Goal: Task Accomplishment & Management: Manage account settings

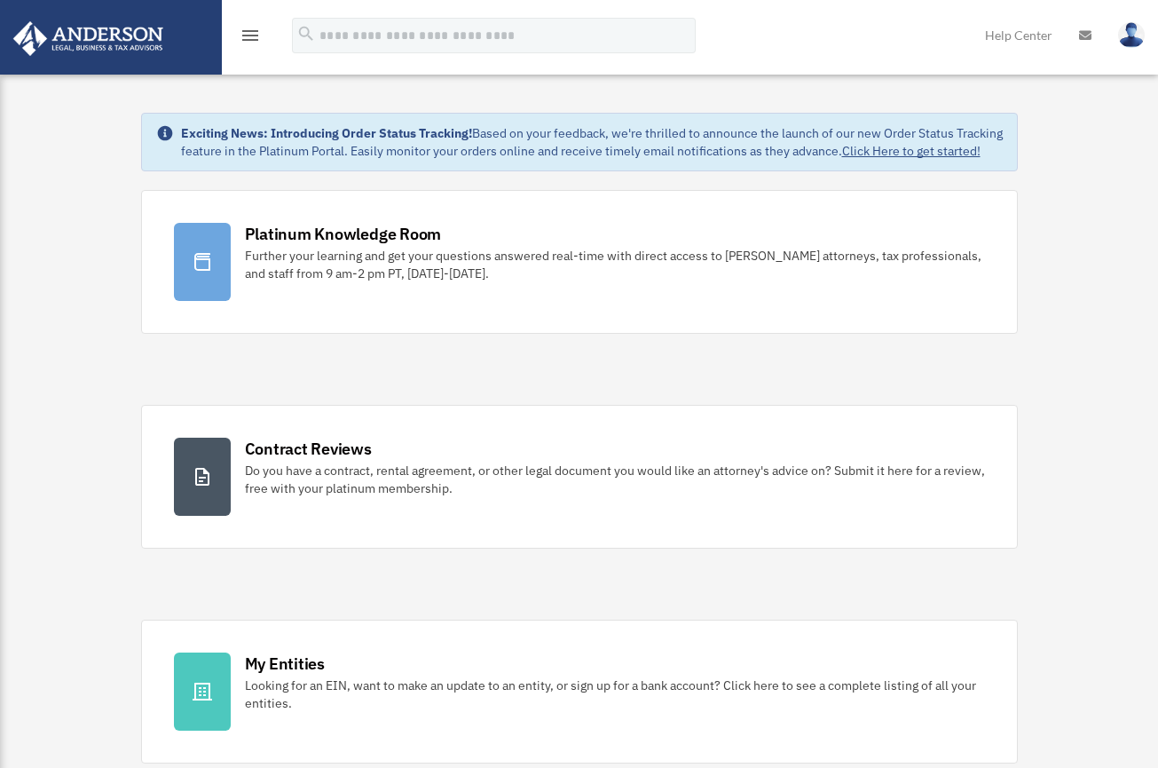
click at [246, 38] on icon "menu" at bounding box center [250, 35] width 21 height 21
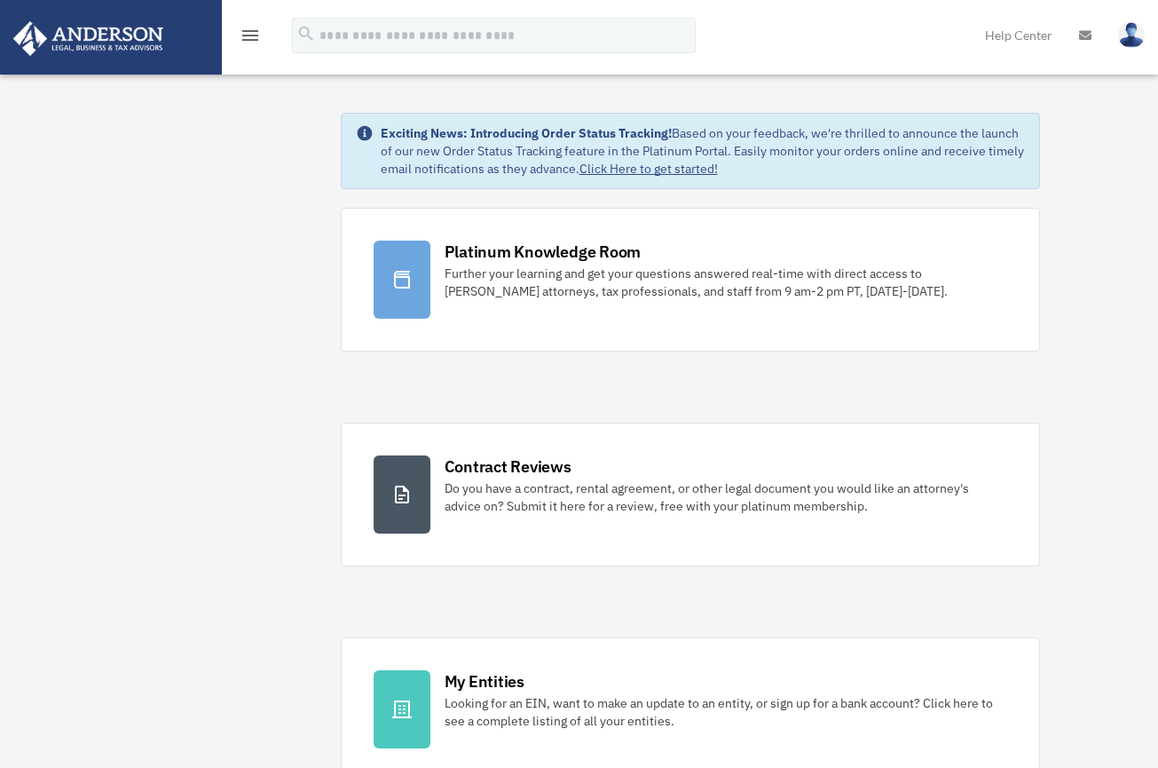
click at [246, 38] on icon "menu" at bounding box center [250, 35] width 21 height 21
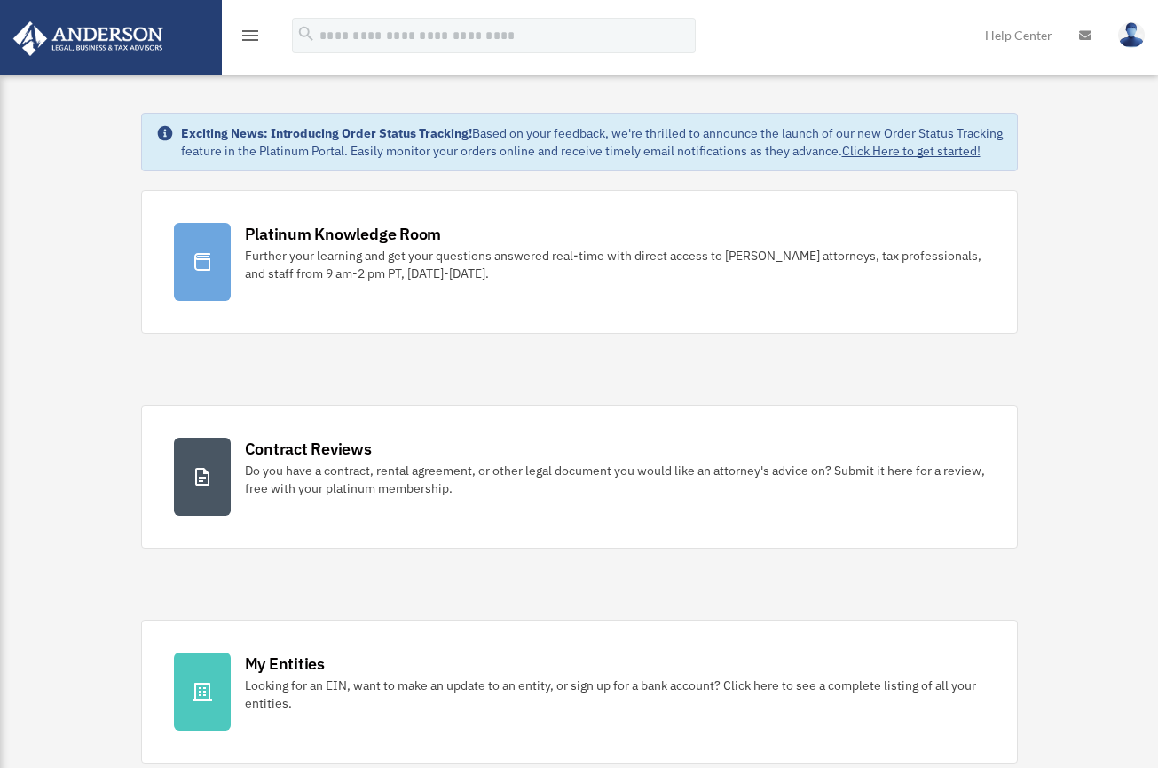
click at [246, 38] on icon "menu" at bounding box center [250, 35] width 21 height 21
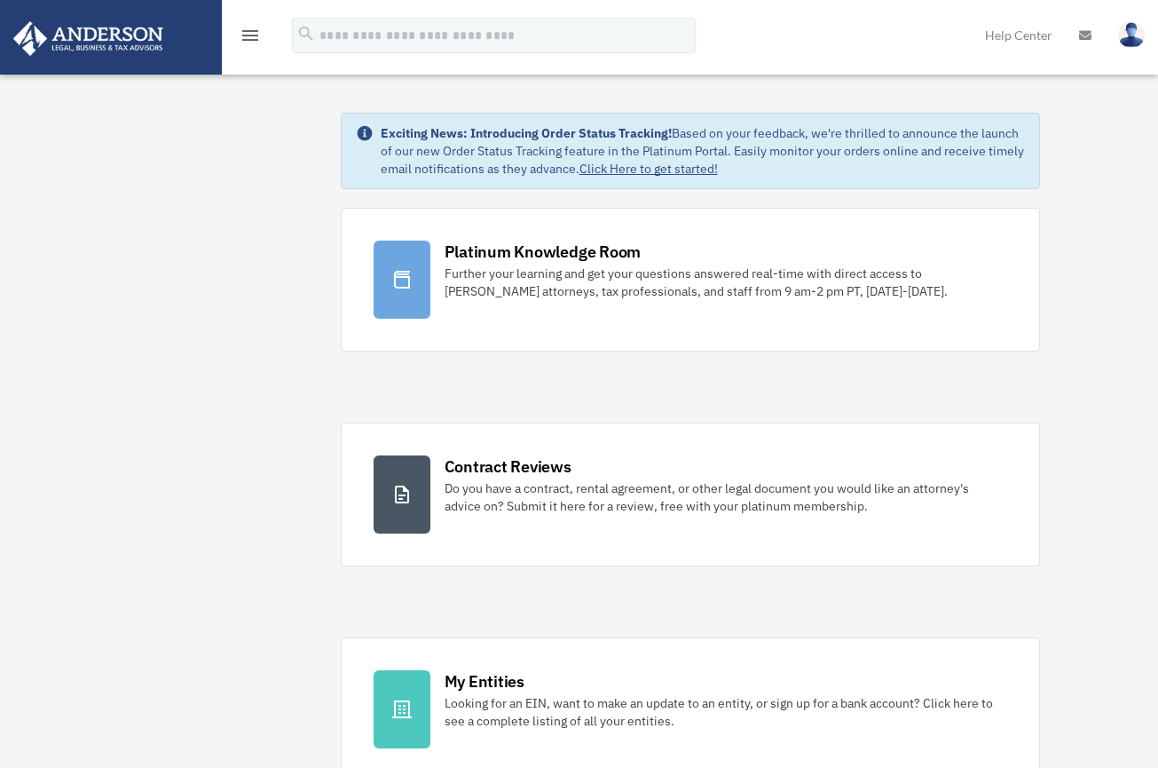
click at [256, 33] on icon "menu" at bounding box center [250, 35] width 21 height 21
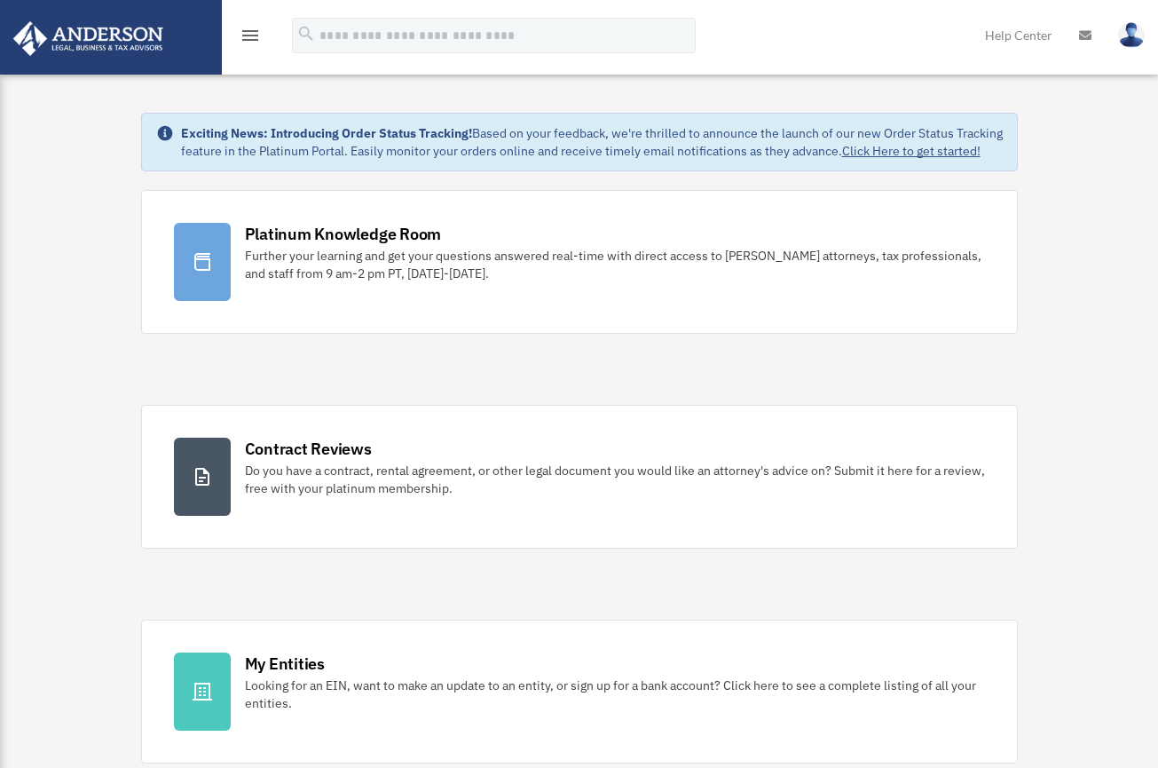
click at [256, 33] on icon "menu" at bounding box center [250, 35] width 21 height 21
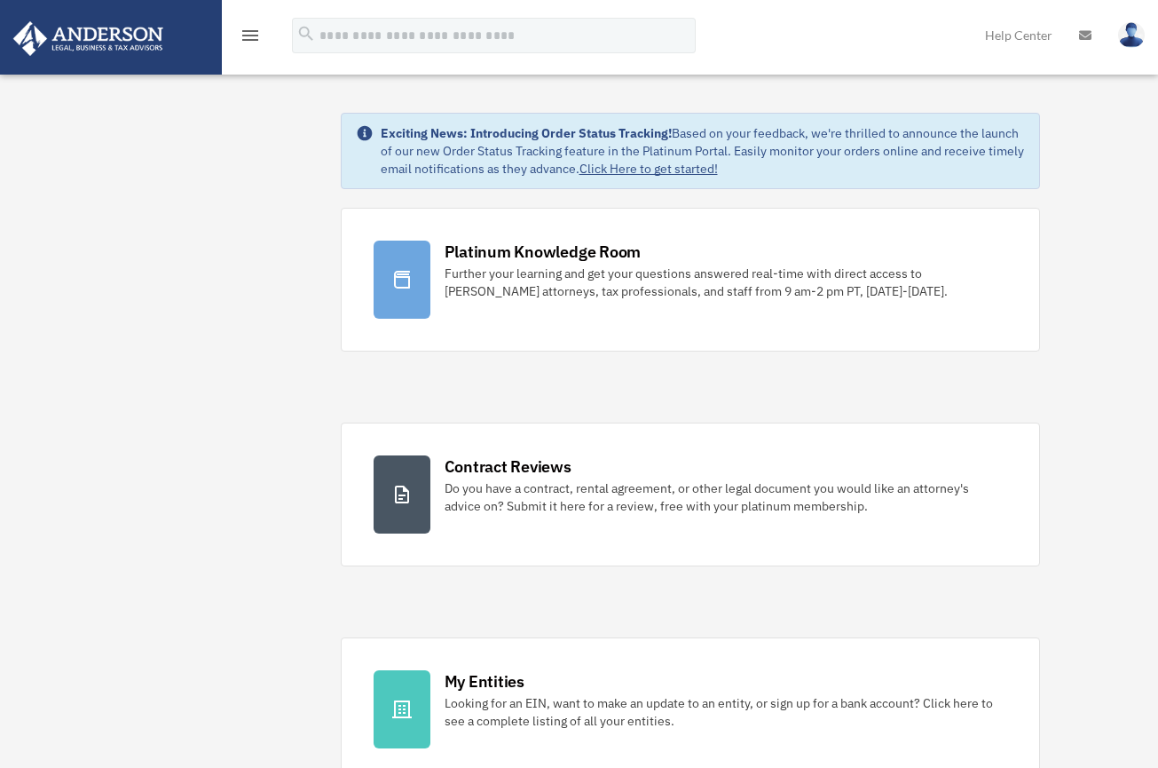
click at [249, 46] on div "menu" at bounding box center [250, 36] width 57 height 46
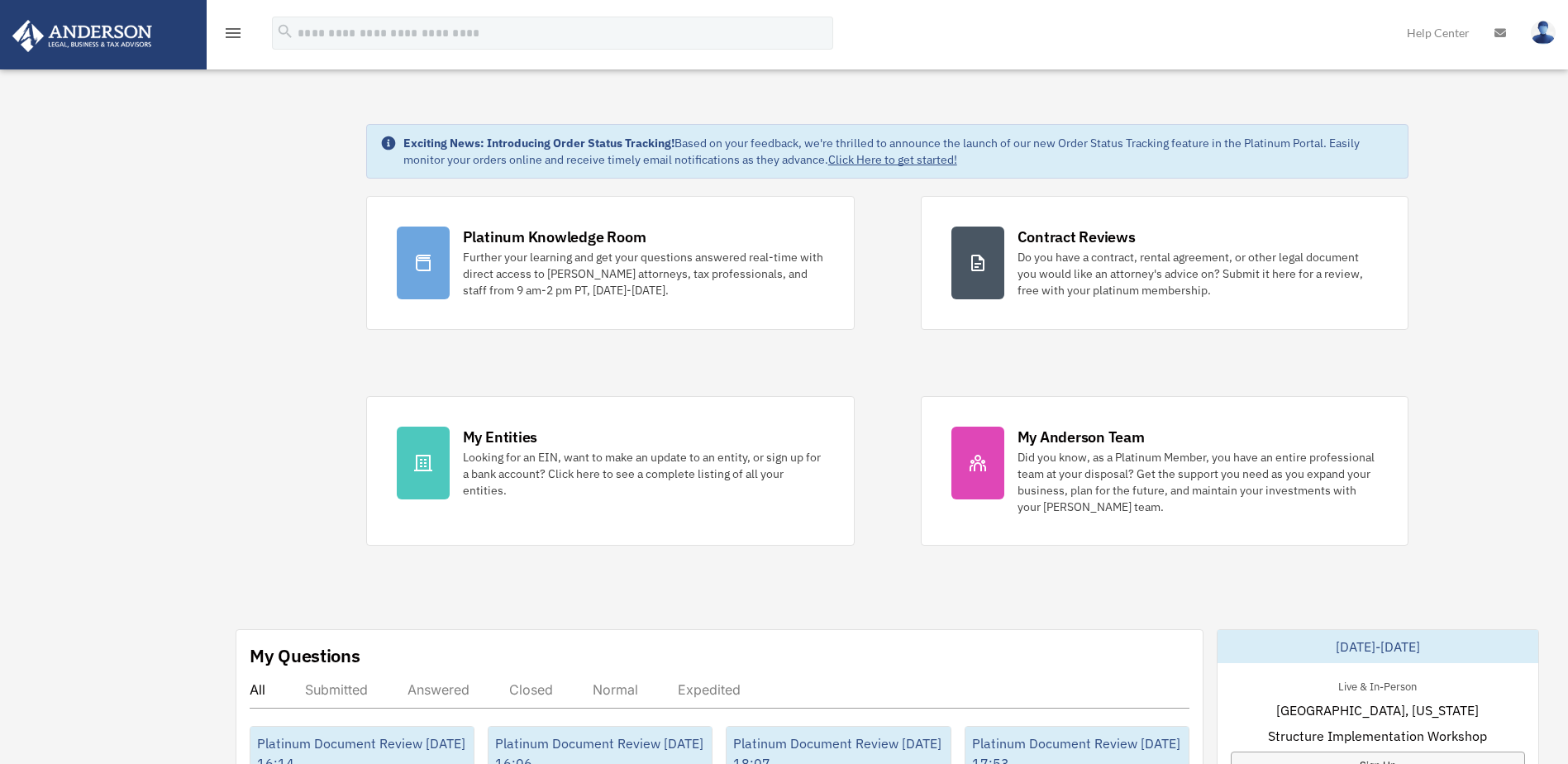
click at [239, 34] on icon "menu" at bounding box center [233, 33] width 20 height 20
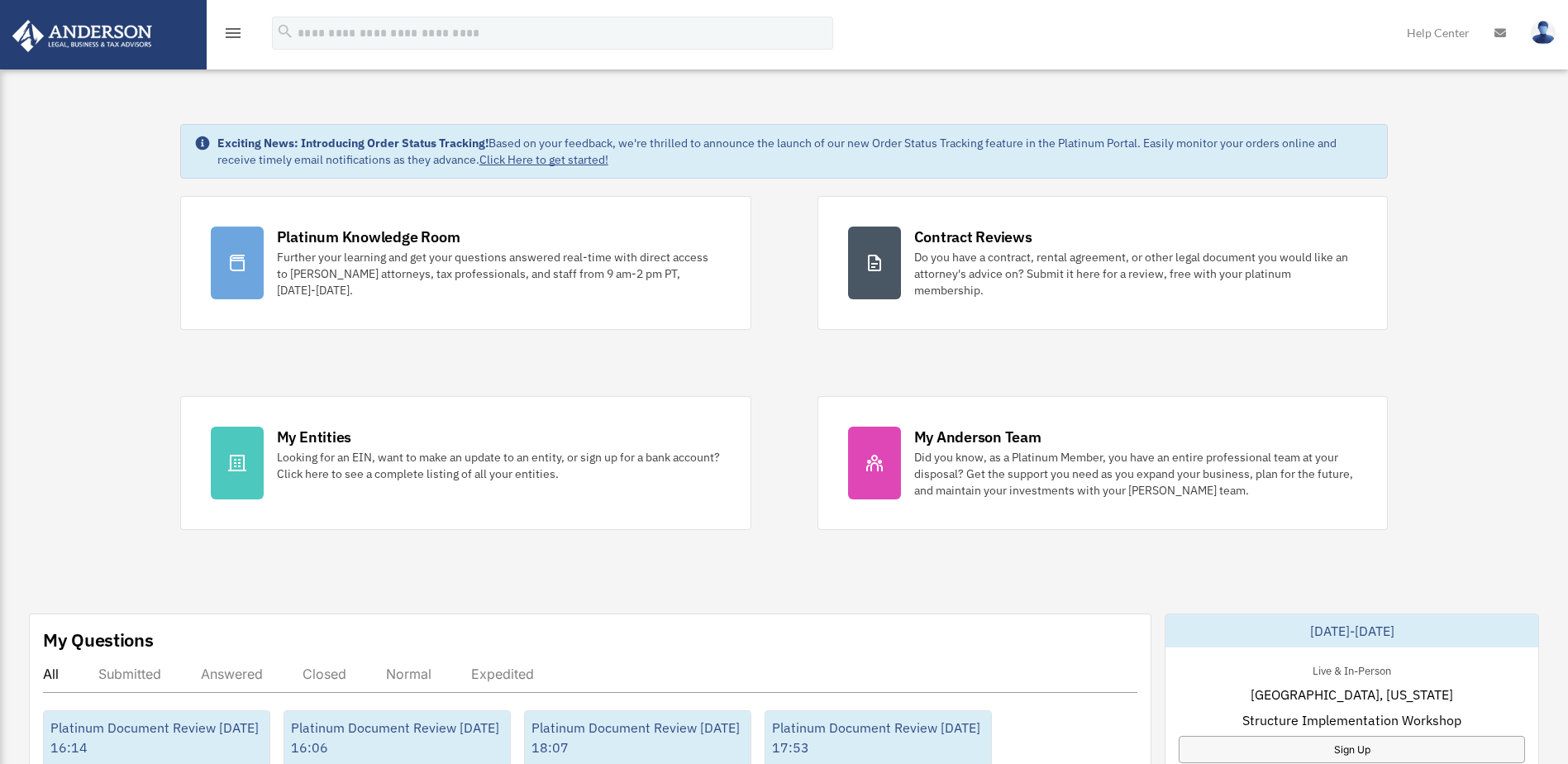
click at [239, 34] on icon "menu" at bounding box center [233, 33] width 20 height 20
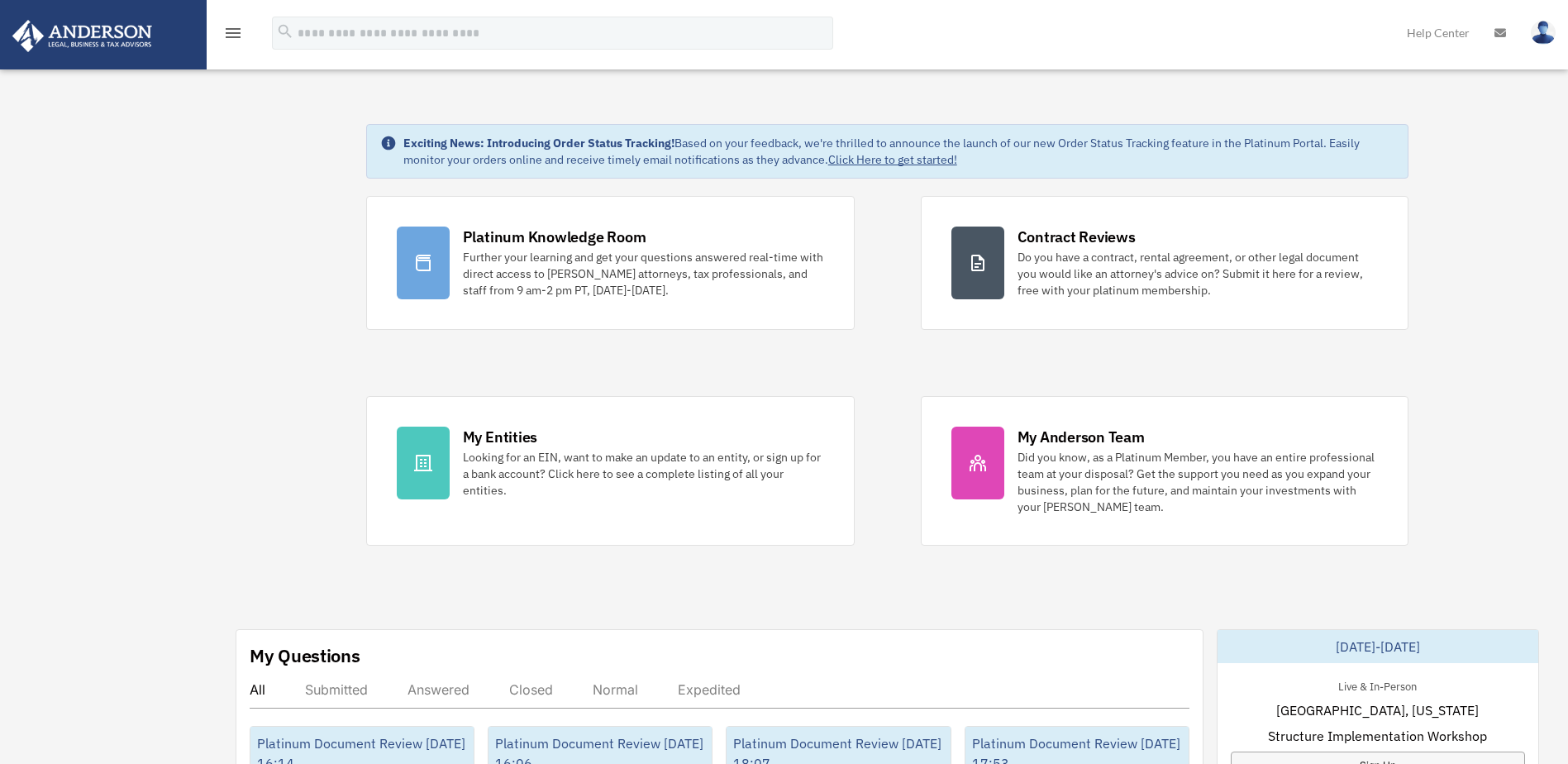
click at [227, 34] on icon "menu" at bounding box center [233, 33] width 20 height 20
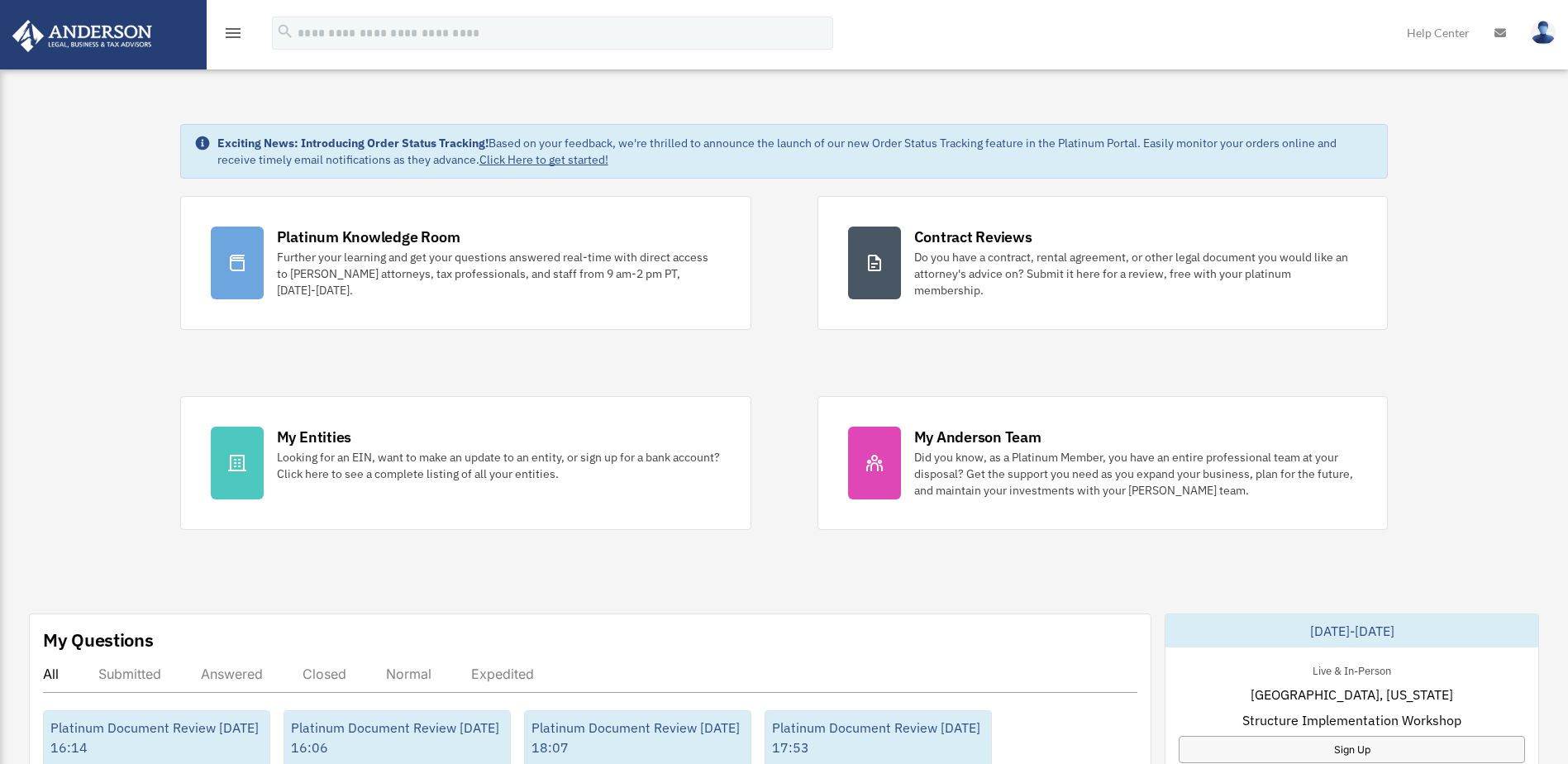
click at [227, 34] on icon "menu" at bounding box center [233, 33] width 20 height 20
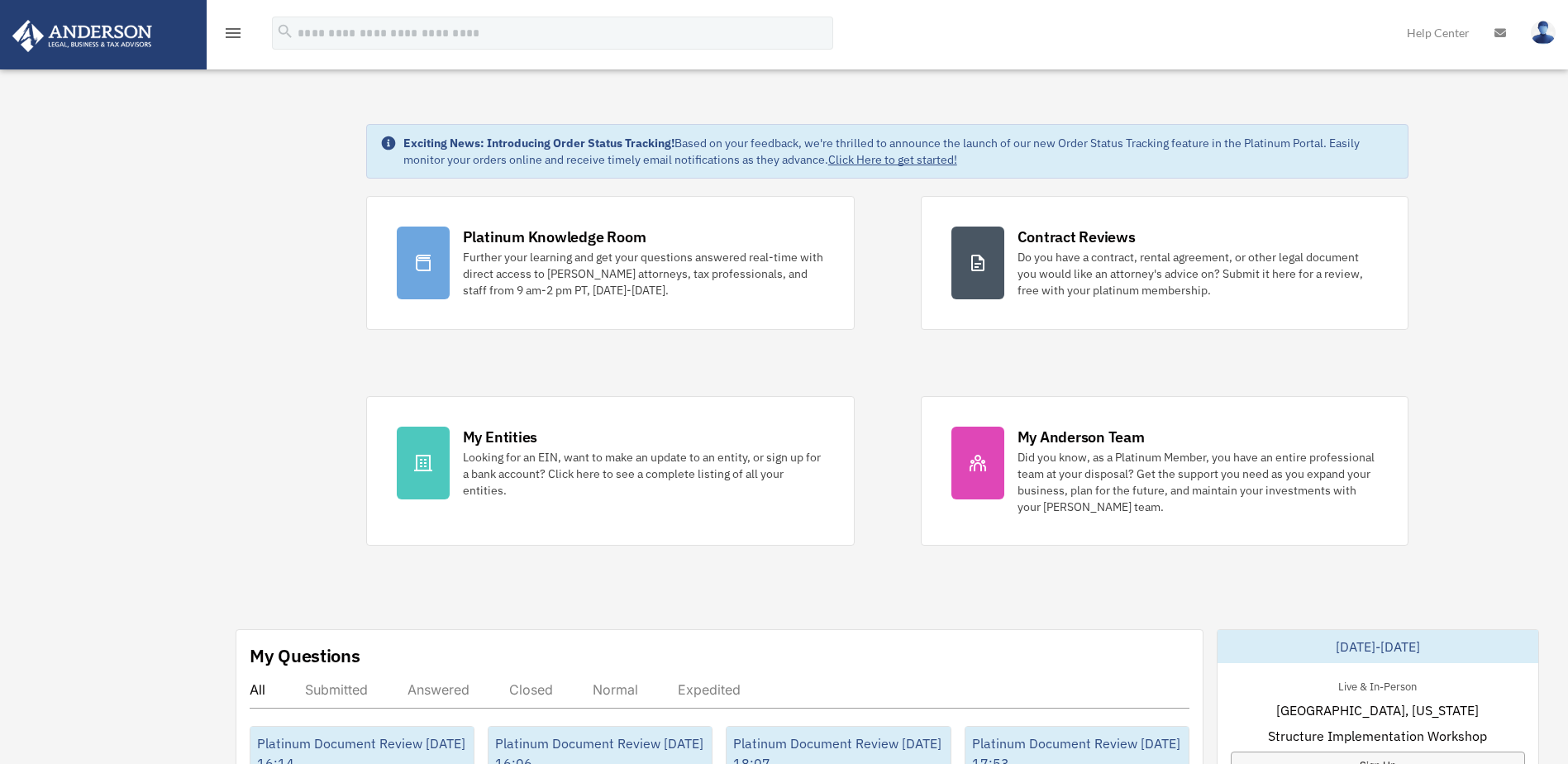
click at [227, 34] on icon "menu" at bounding box center [233, 33] width 20 height 20
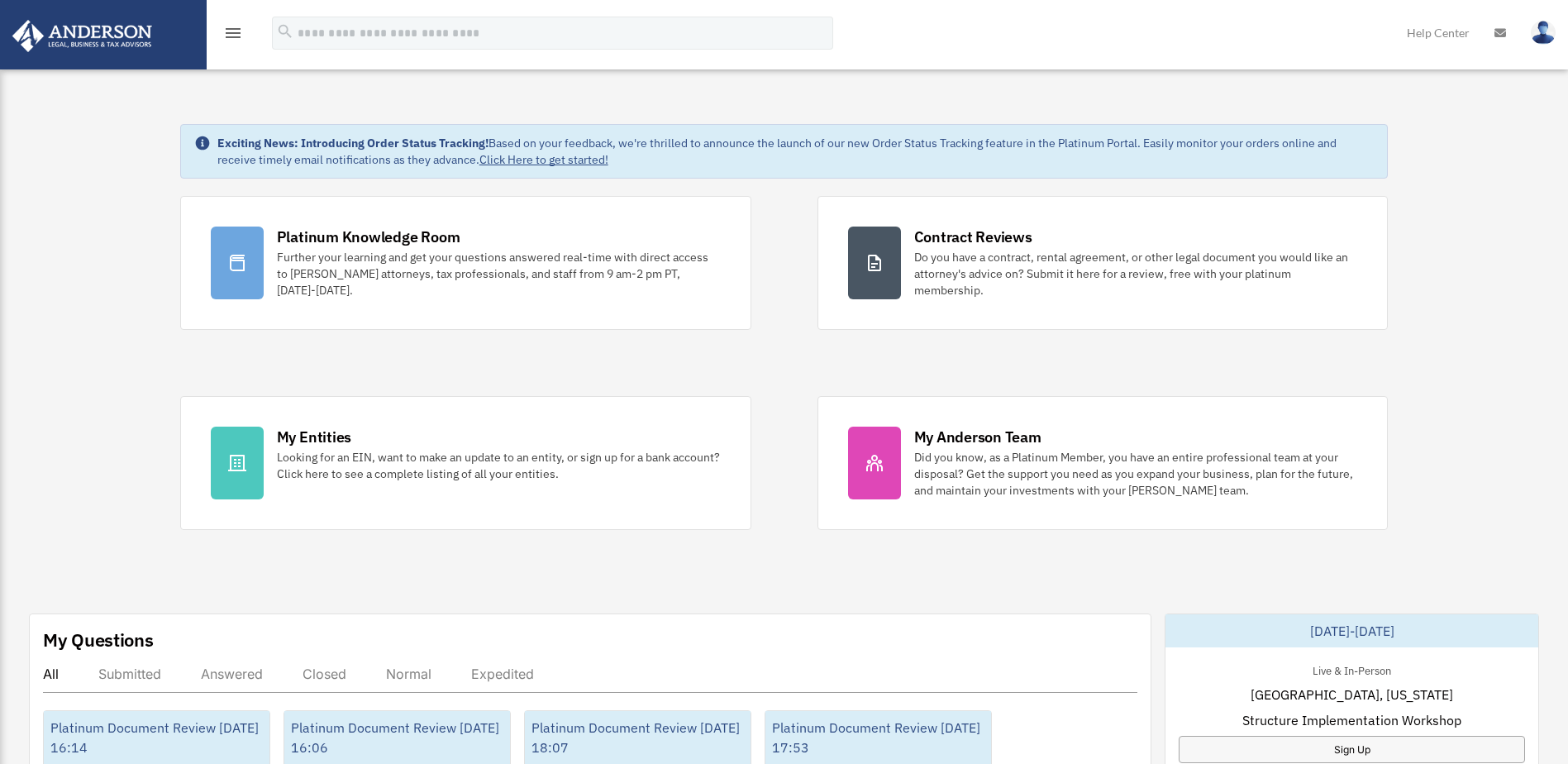
click at [233, 32] on icon "menu" at bounding box center [233, 33] width 20 height 20
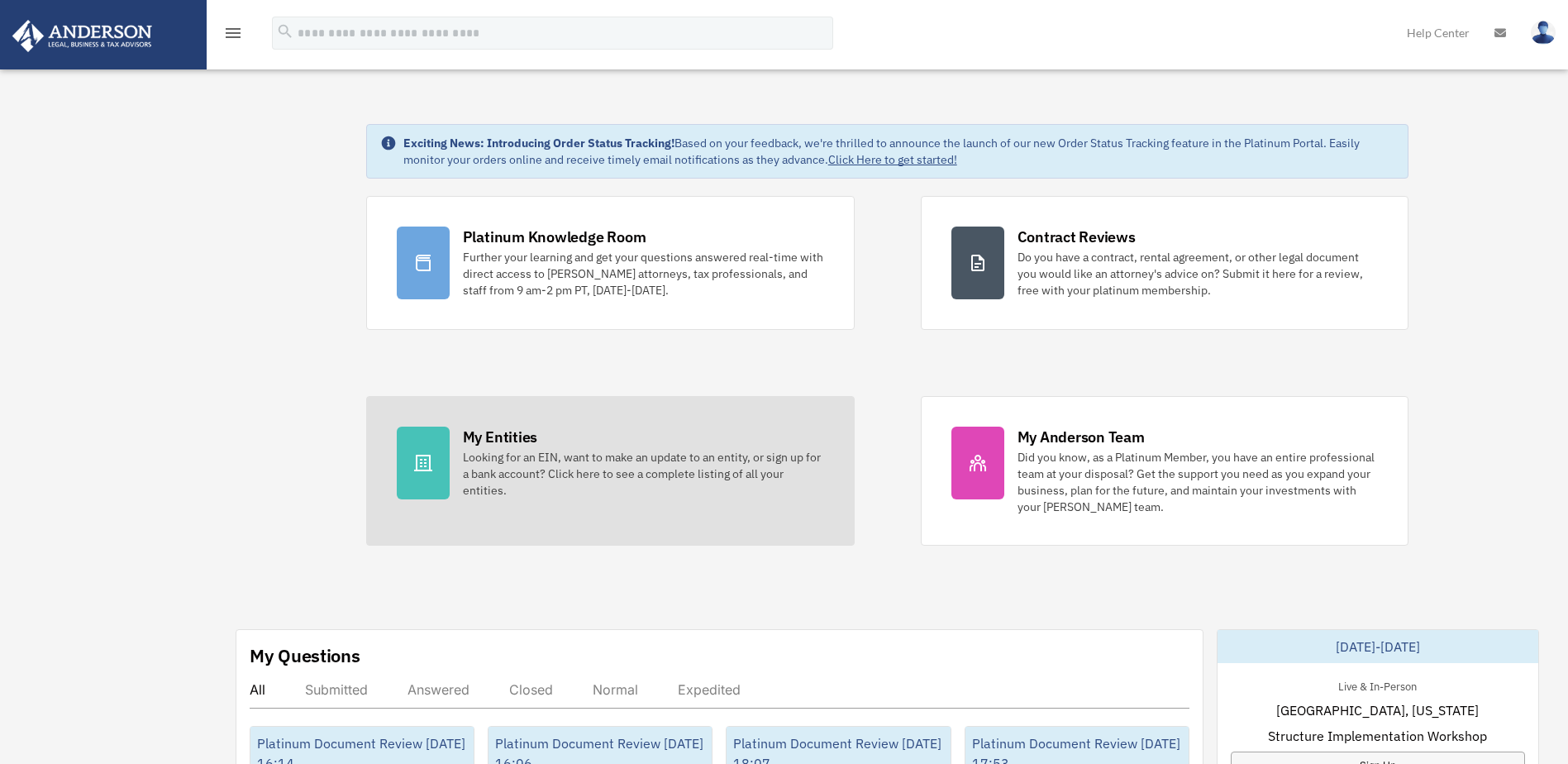
click at [762, 441] on div "My Entities Looking for an EIN, want to make an update to an entity, or sign up…" at bounding box center [643, 462] width 361 height 72
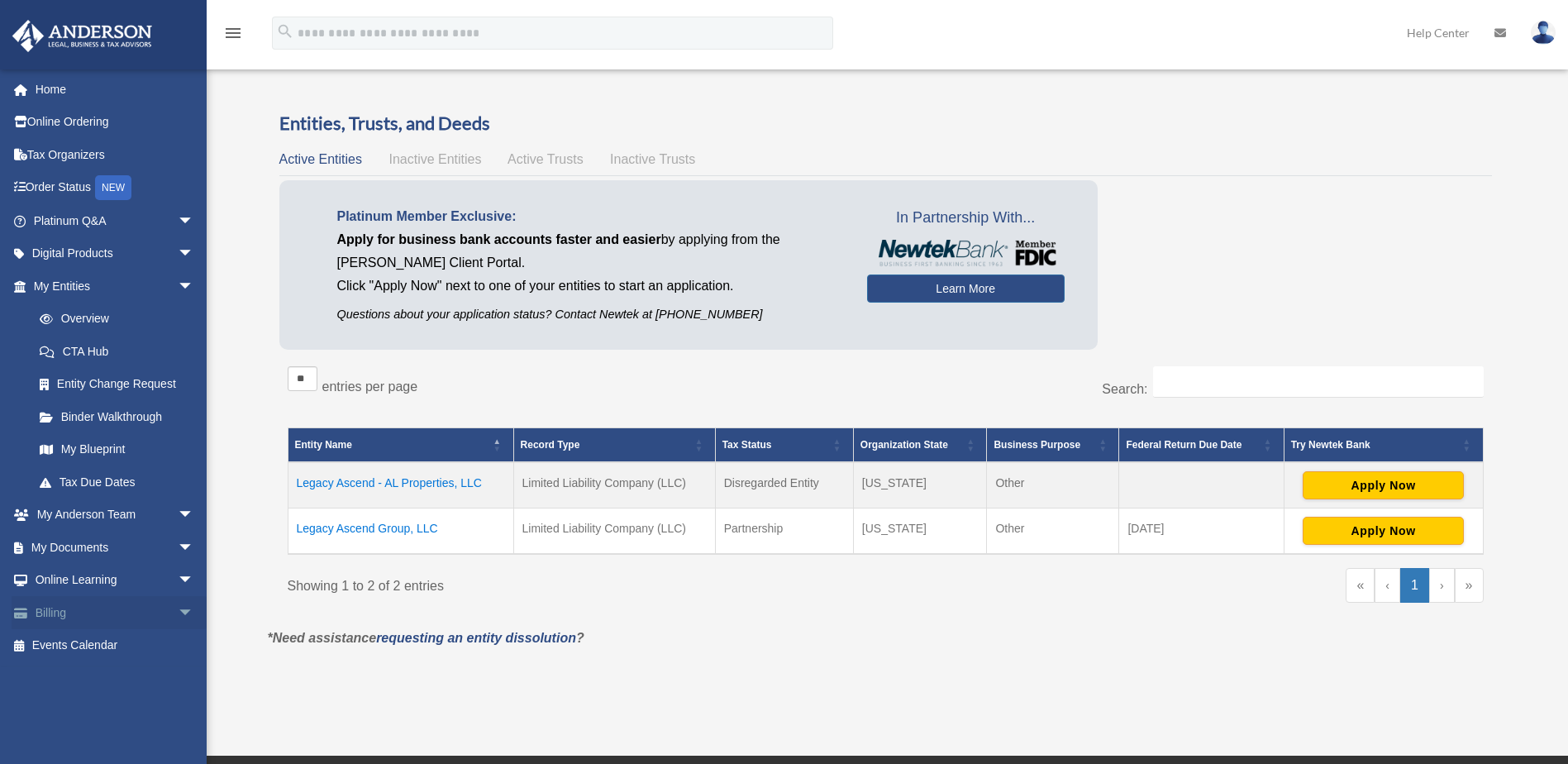
click at [55, 607] on link "Billing arrow_drop_down" at bounding box center [115, 613] width 208 height 34
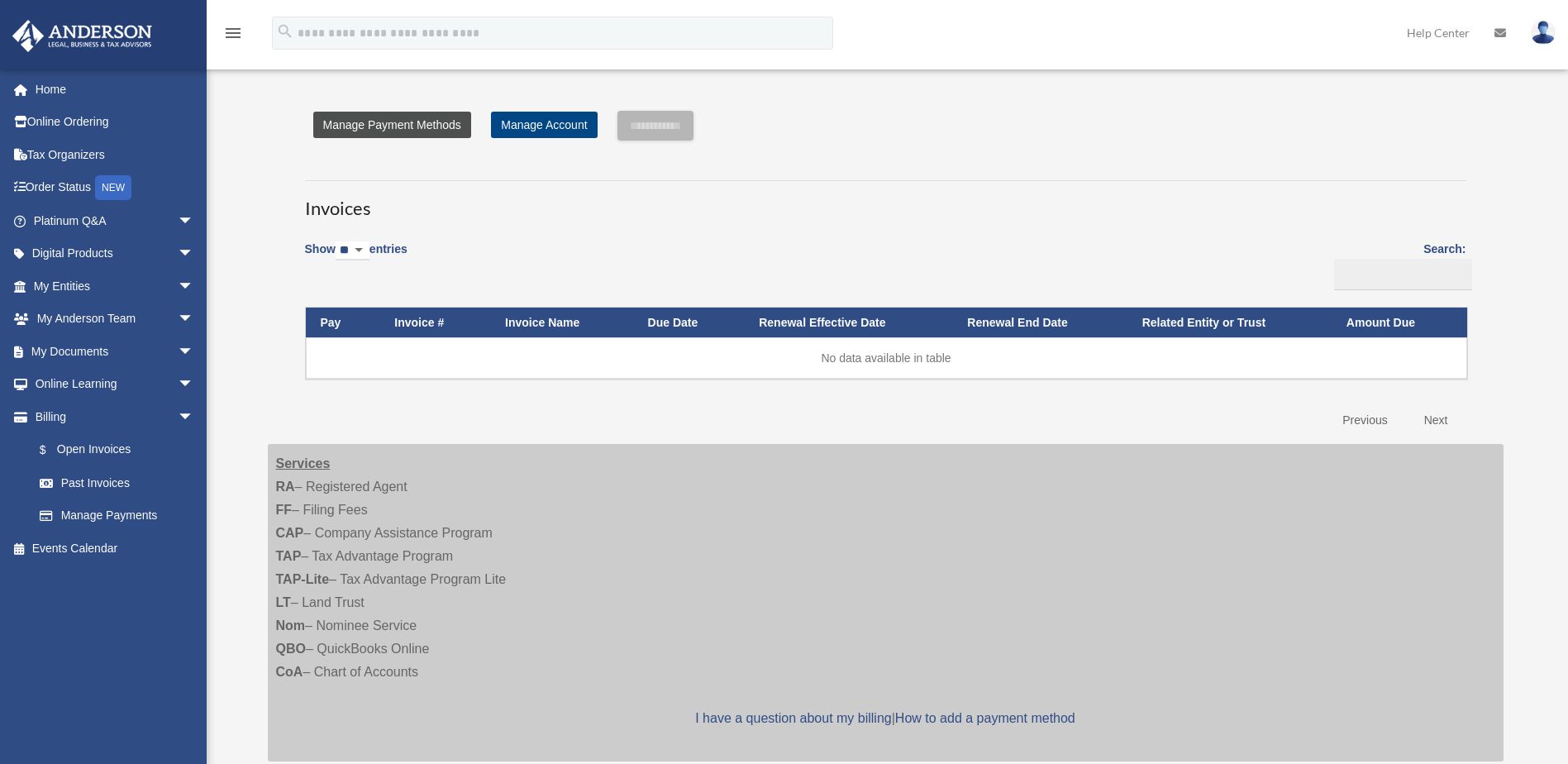
click at [416, 130] on link "Manage Payment Methods" at bounding box center [392, 125] width 158 height 26
